Goal: Task Accomplishment & Management: Use online tool/utility

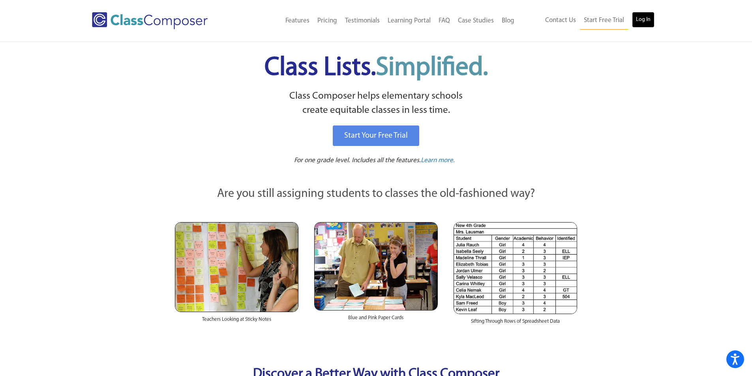
click at [637, 22] on link "Log In" at bounding box center [643, 20] width 22 height 16
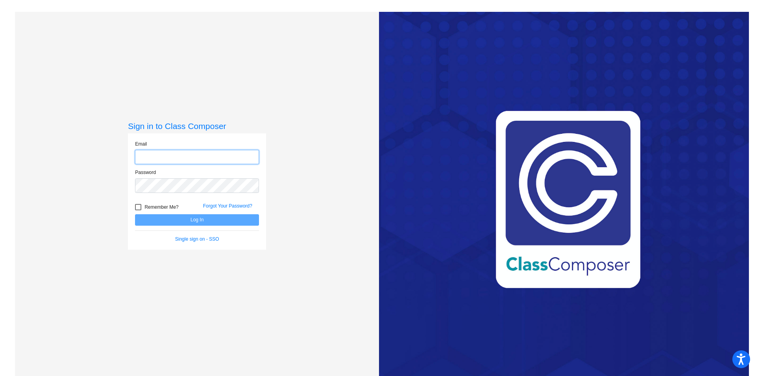
click at [151, 157] on input "email" at bounding box center [197, 157] width 124 height 15
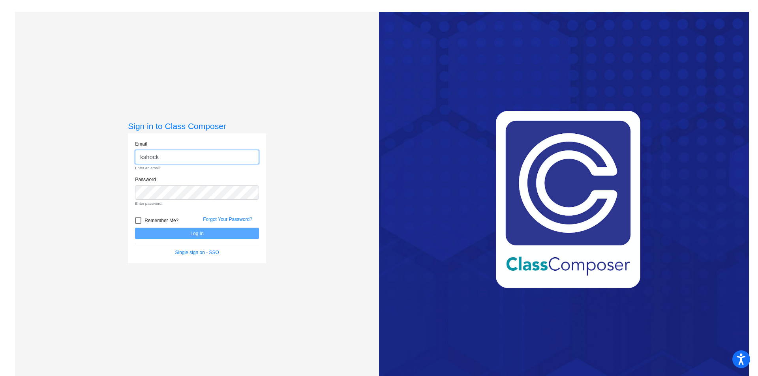
click at [167, 152] on input "kshock" at bounding box center [197, 157] width 124 height 15
click at [173, 158] on input "kshock" at bounding box center [197, 157] width 124 height 15
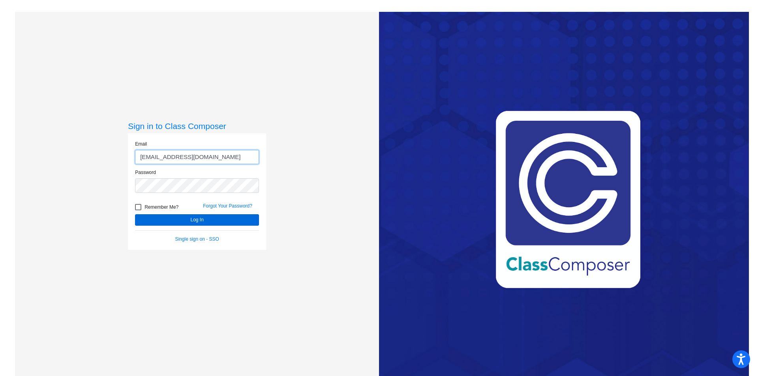
type input "kshock@cvs.k12.mi.us"
click at [218, 222] on button "Log In" at bounding box center [197, 219] width 124 height 11
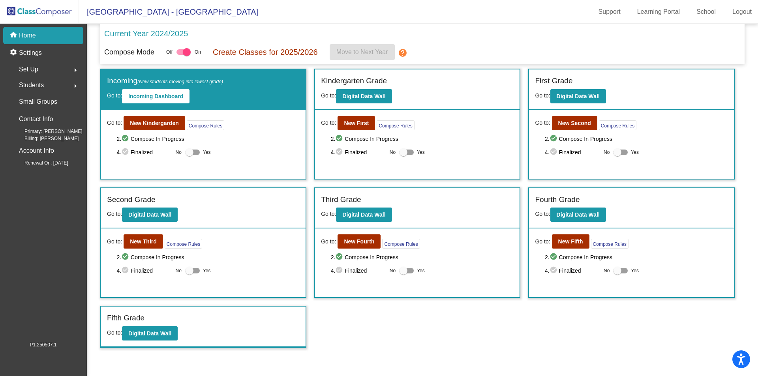
click at [538, 41] on div "Current Year 2024/2025" at bounding box center [422, 36] width 636 height 17
click at [366, 98] on b "Digital Data Wall" at bounding box center [363, 96] width 43 height 6
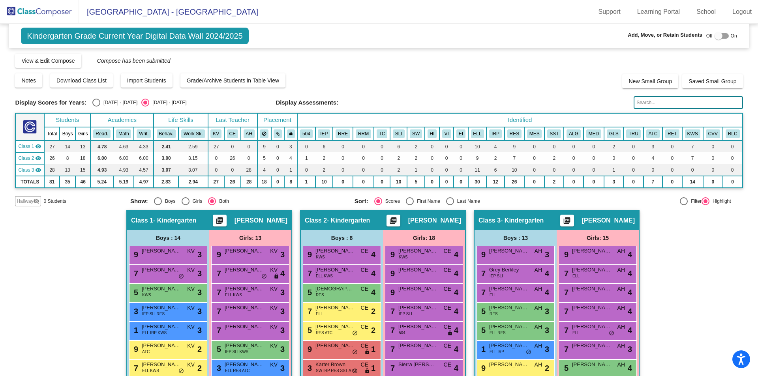
click at [139, 11] on span "Huron Elementary - Kayley" at bounding box center [168, 12] width 179 height 13
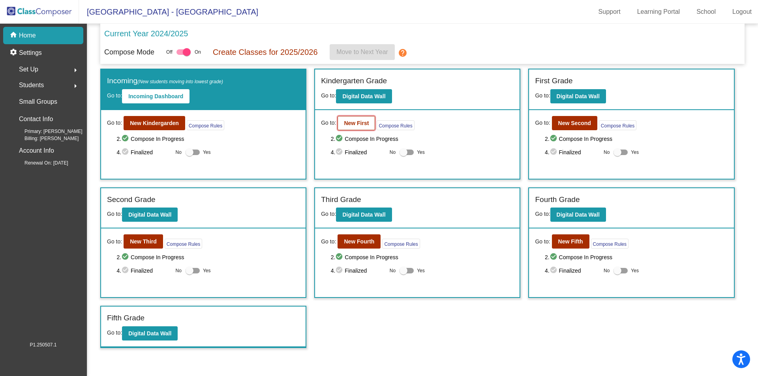
click at [354, 123] on b "New First" at bounding box center [356, 123] width 25 height 6
click at [578, 123] on b "New Second" at bounding box center [574, 123] width 33 height 6
drag, startPoint x: 147, startPoint y: 262, endPoint x: 149, endPoint y: 268, distance: 6.2
click at [149, 268] on div "Go to: New Third Compose Rules 2. check_circle Compose In Progress 4. check_cir…" at bounding box center [203, 262] width 204 height 69
click at [143, 241] on b "New Third" at bounding box center [143, 241] width 27 height 6
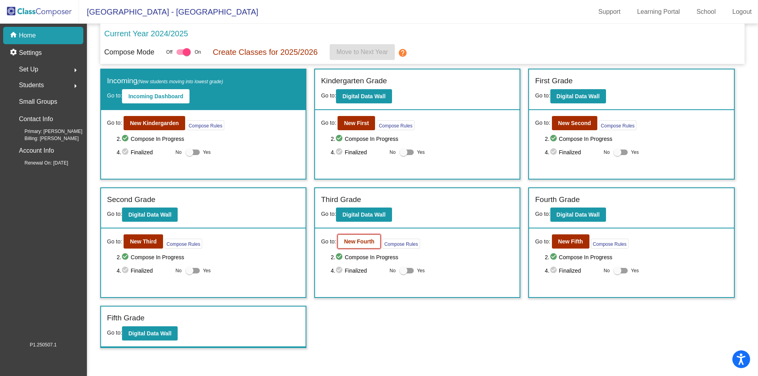
click at [371, 245] on b "New Fourth" at bounding box center [359, 241] width 30 height 6
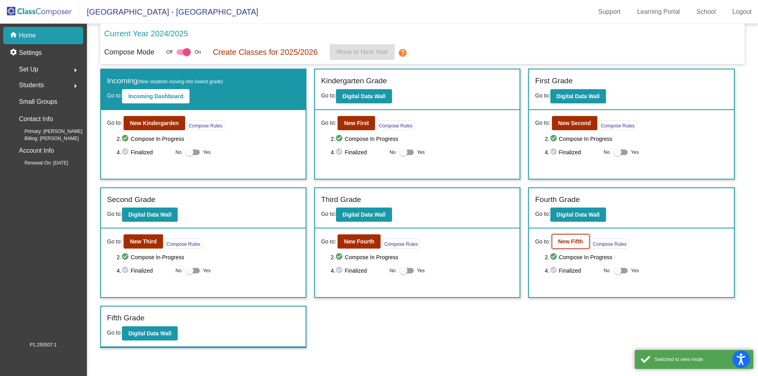
click at [579, 245] on button "New Fifth" at bounding box center [570, 241] width 37 height 14
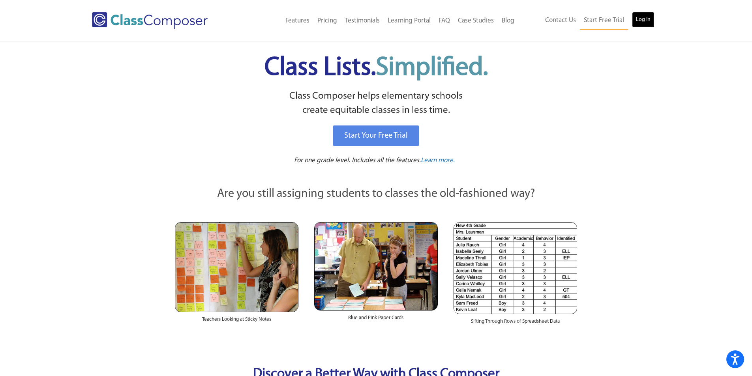
click at [640, 17] on link "Log In" at bounding box center [643, 20] width 22 height 16
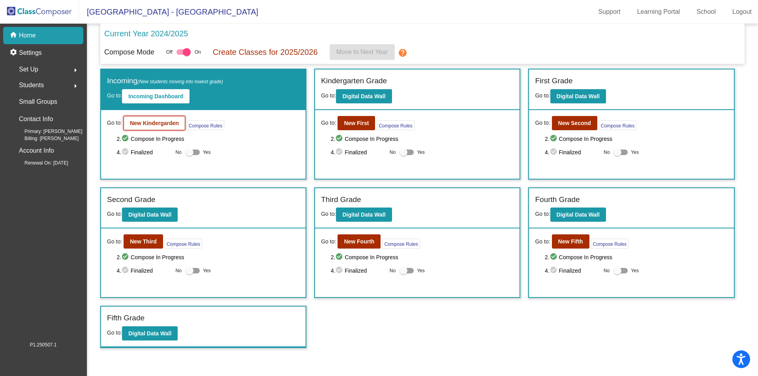
click at [159, 125] on b "New Kindergarden" at bounding box center [154, 123] width 49 height 6
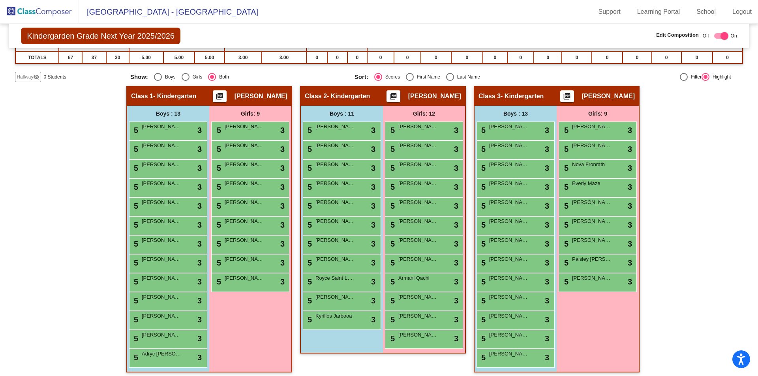
scroll to position [127, 0]
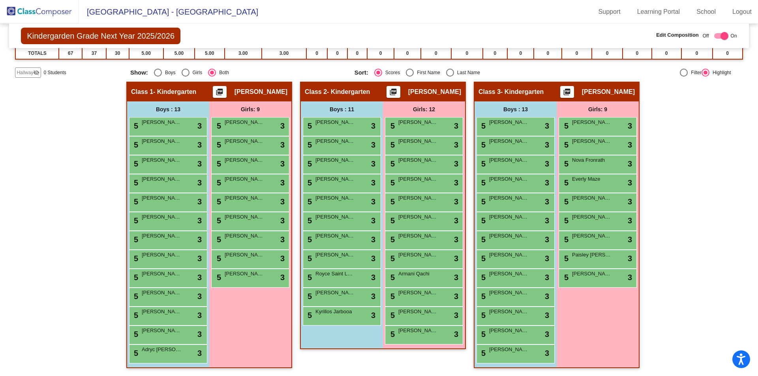
checkbox input "false"
